Goal: Navigation & Orientation: Go to known website

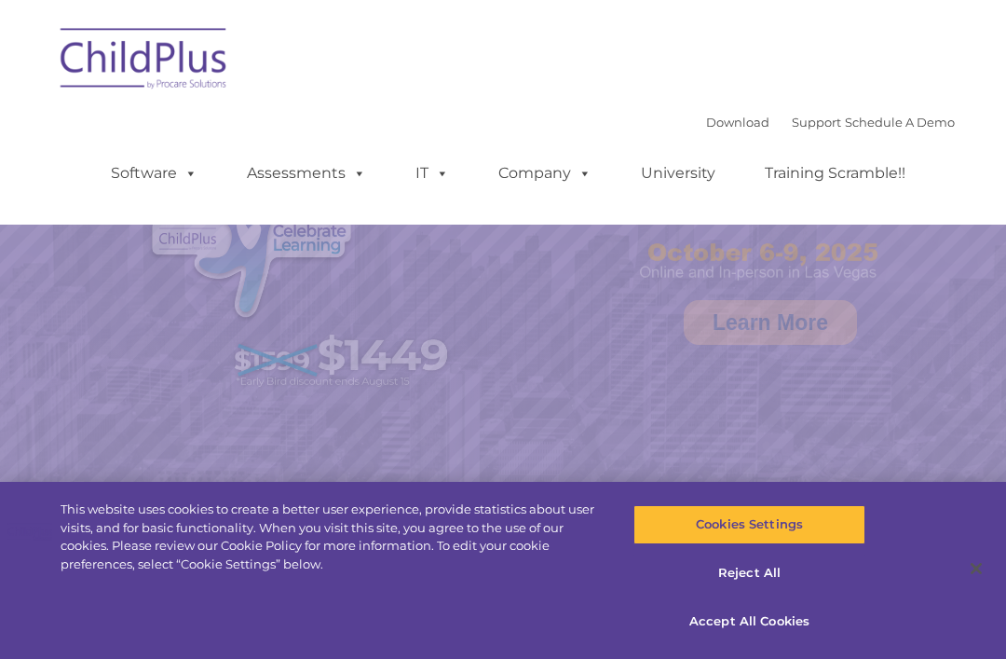
select select "MEDIUM"
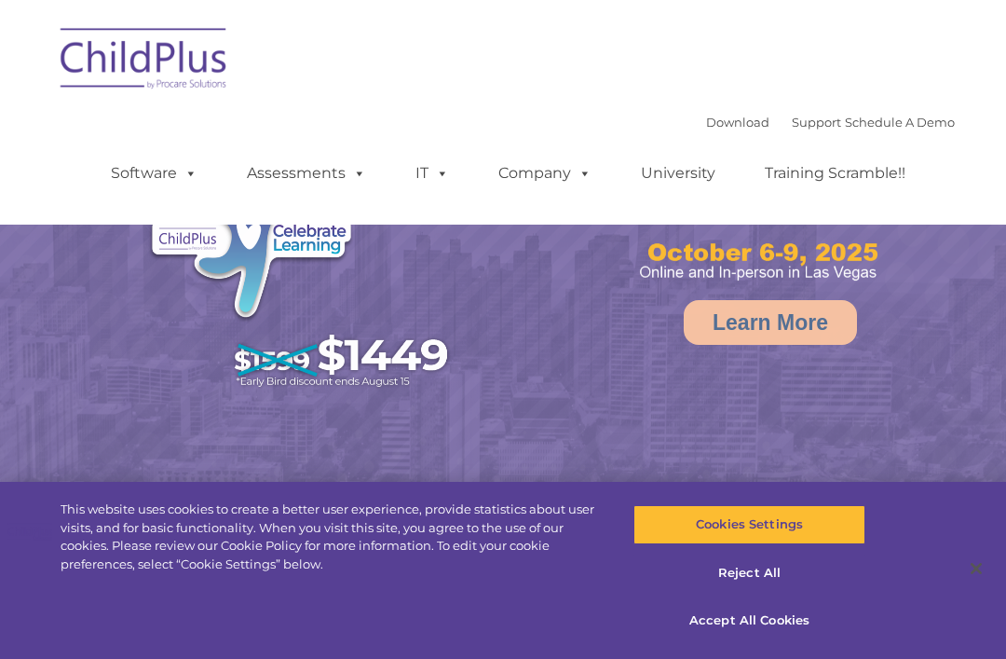
select select "MEDIUM"
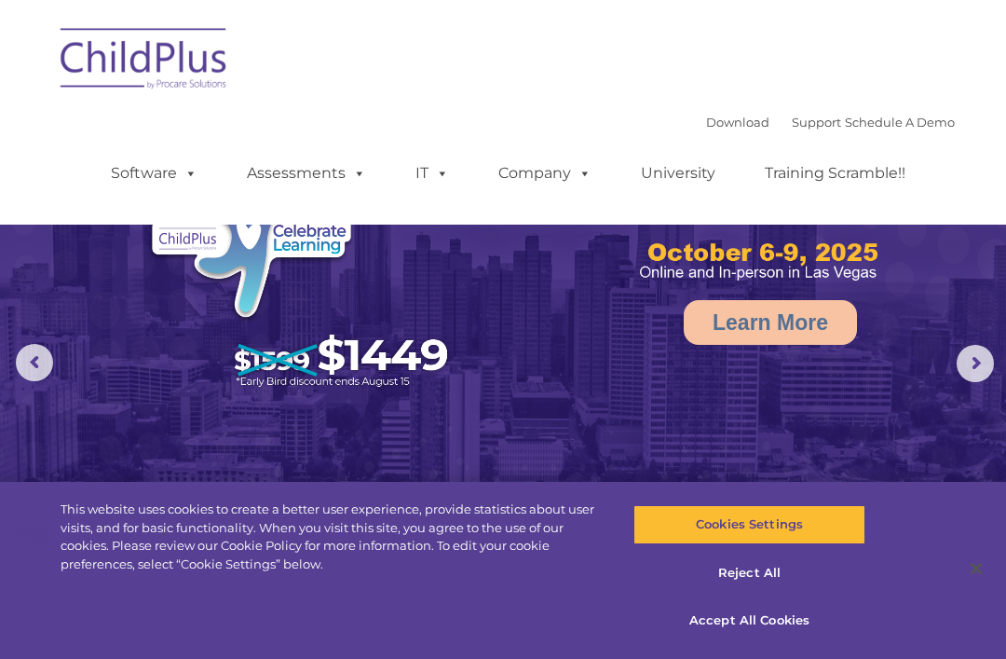
click at [183, 68] on img at bounding box center [144, 61] width 186 height 93
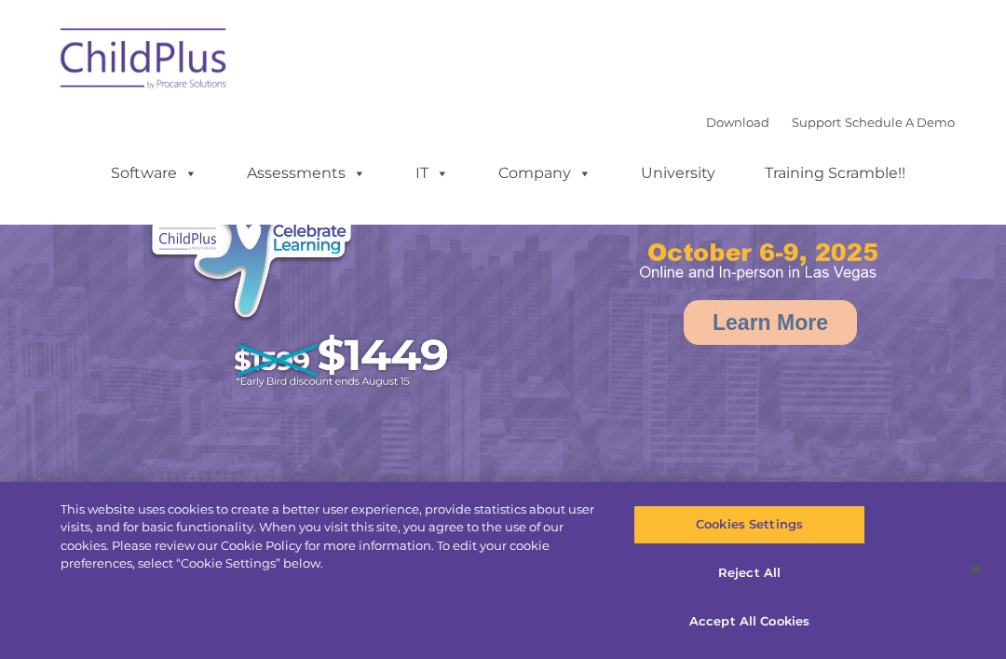
select select "MEDIUM"
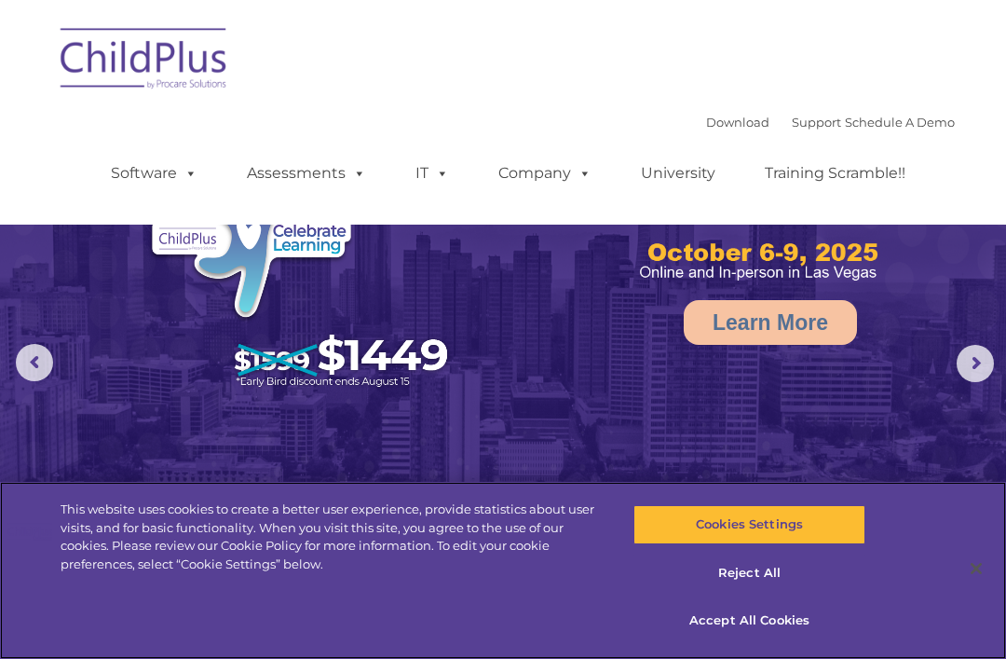
click at [772, 575] on button "Reject All" at bounding box center [749, 572] width 231 height 39
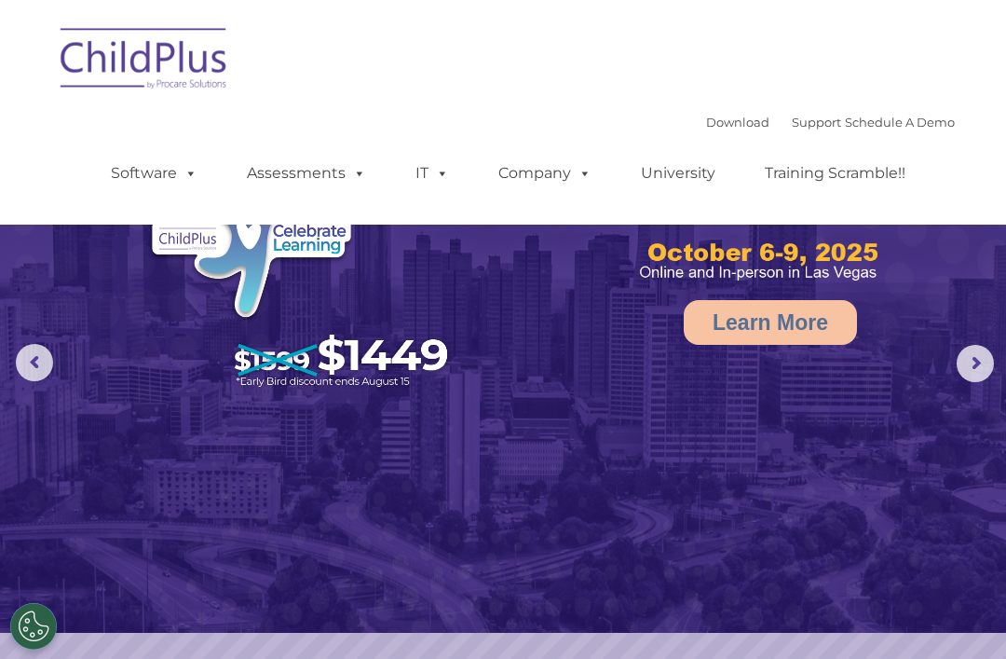
click at [170, 62] on img at bounding box center [144, 61] width 186 height 93
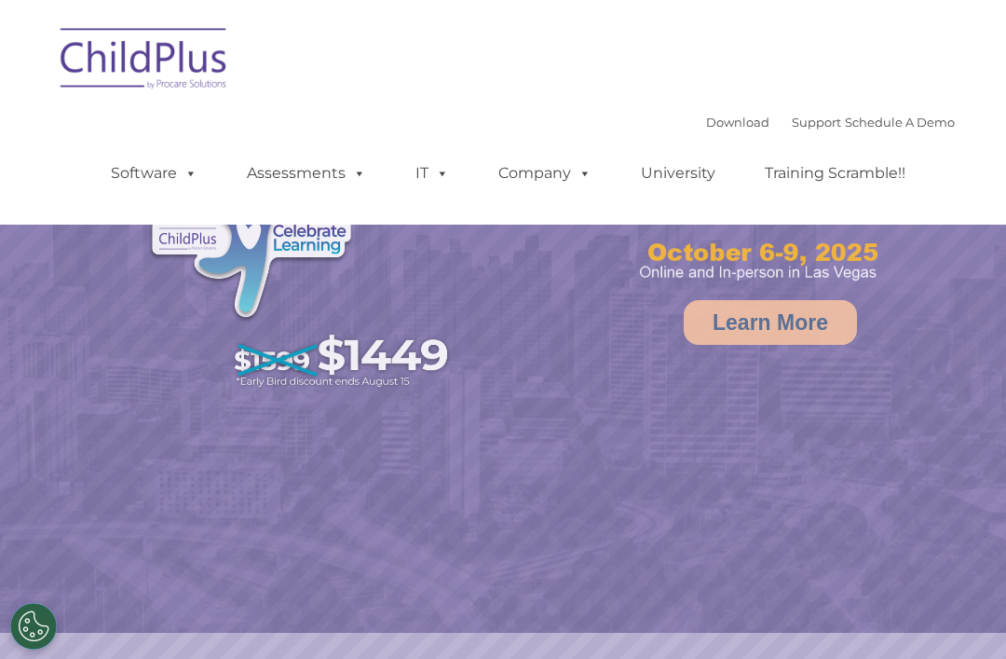
select select "MEDIUM"
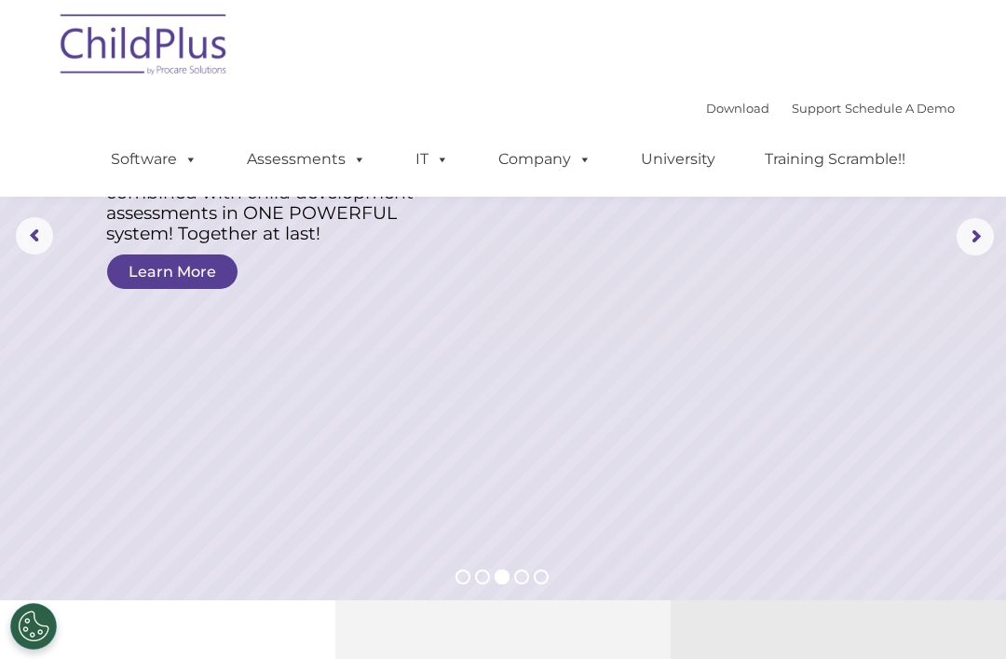
click at [21, 240] on rs-arrow at bounding box center [34, 235] width 37 height 37
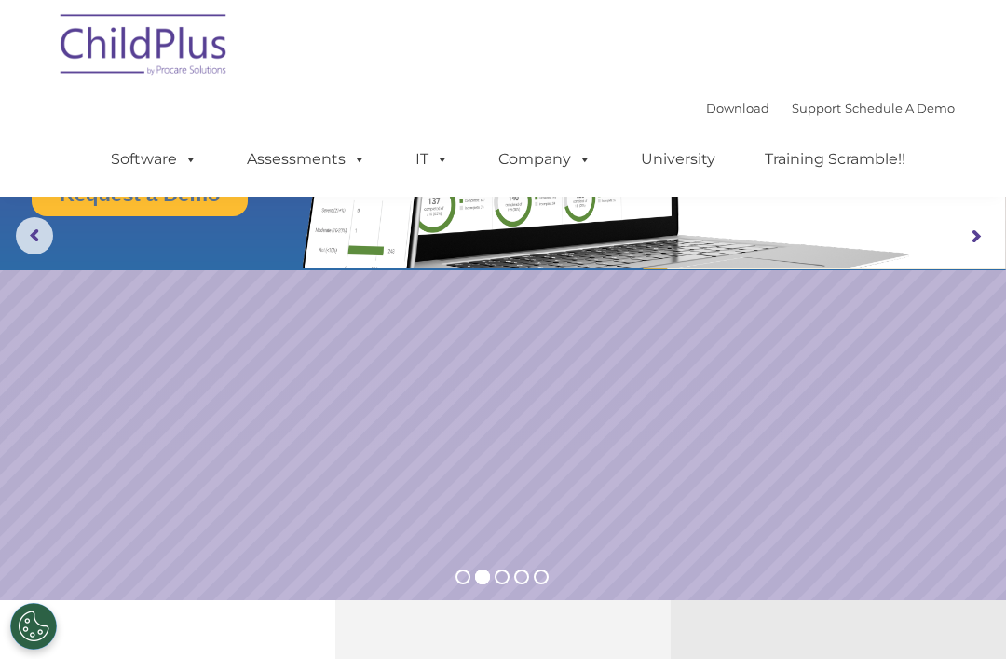
click at [181, 58] on img at bounding box center [144, 47] width 186 height 93
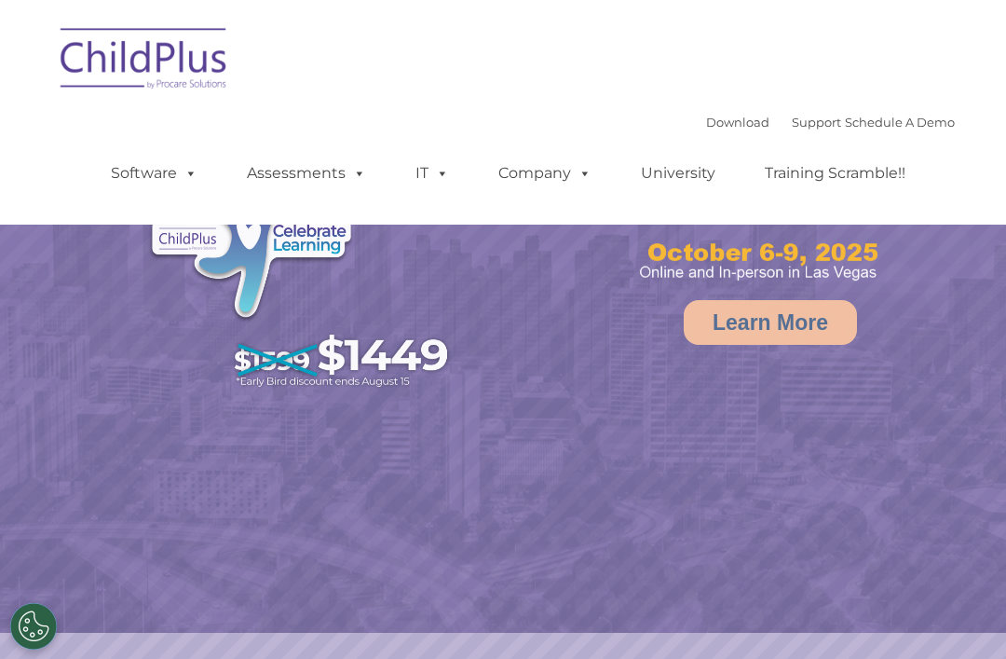
select select "MEDIUM"
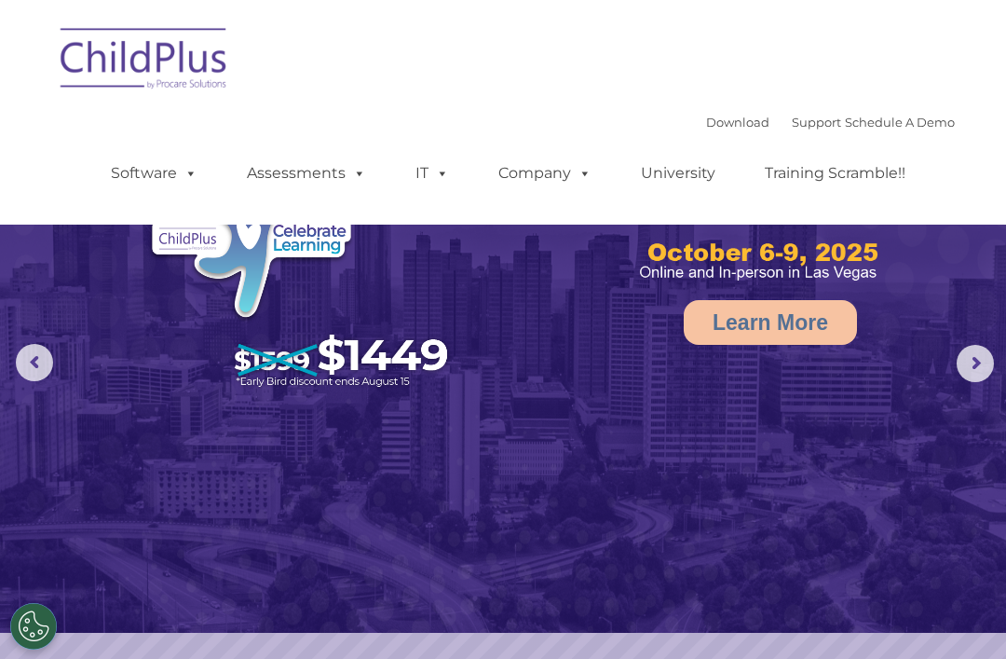
click at [192, 41] on img at bounding box center [144, 61] width 186 height 93
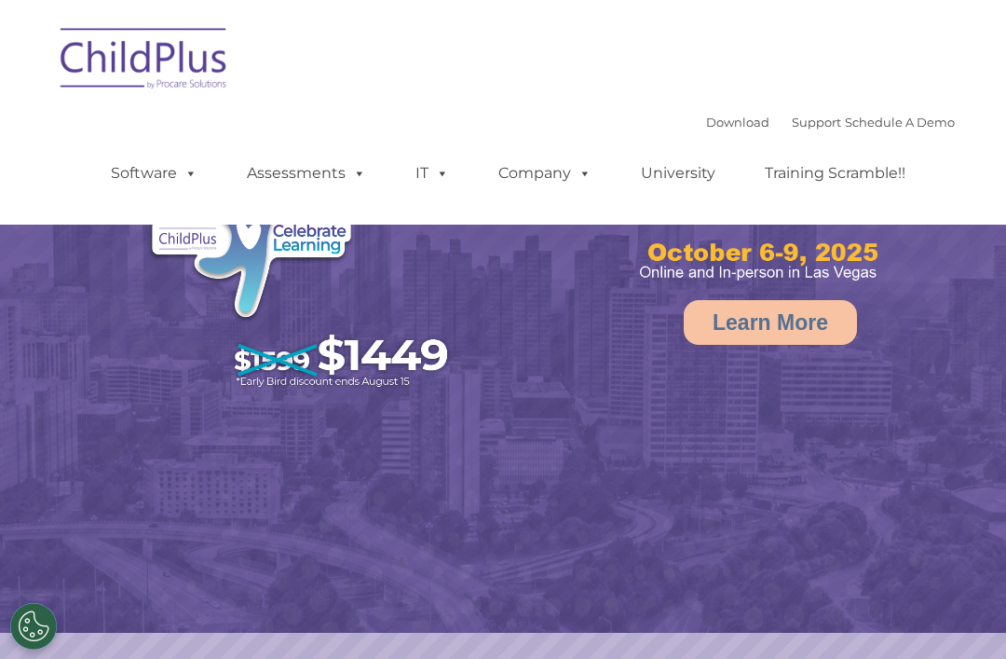
select select "MEDIUM"
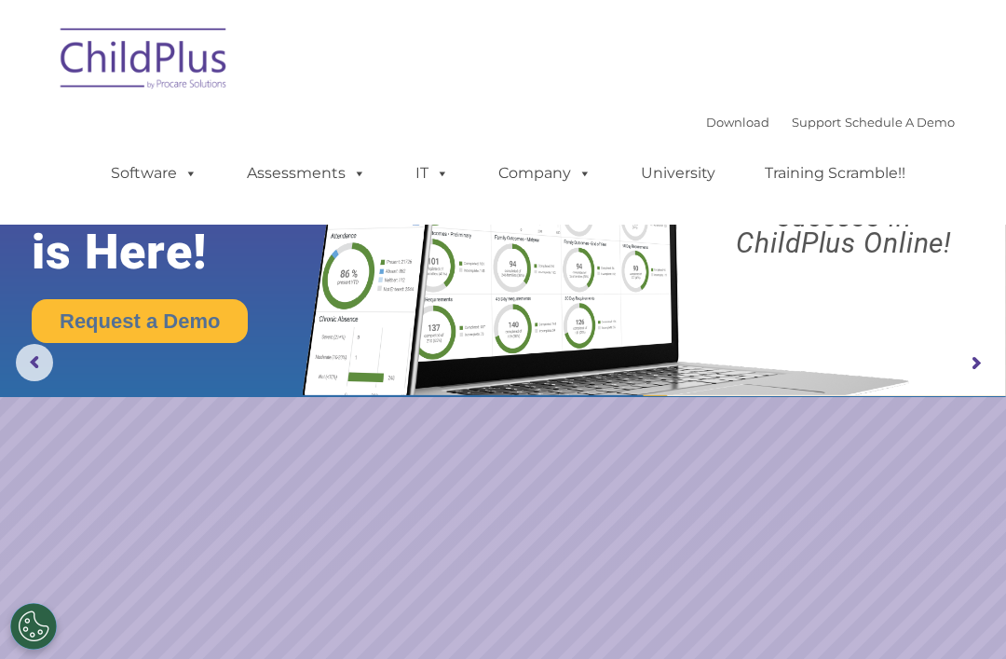
click at [169, 77] on img at bounding box center [144, 61] width 186 height 93
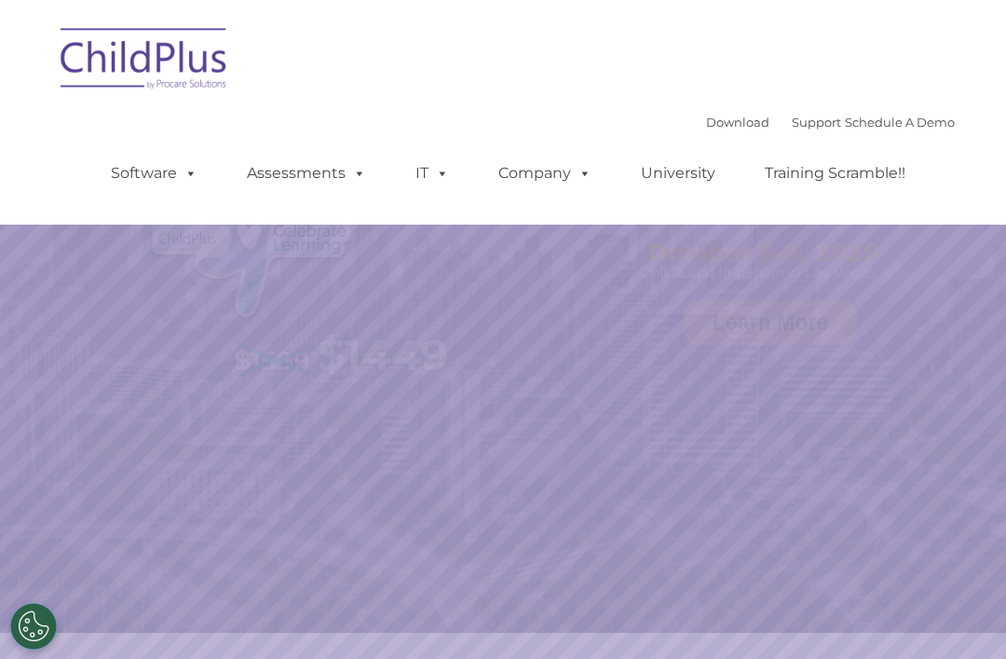
select select "MEDIUM"
